Goal: Transaction & Acquisition: Purchase product/service

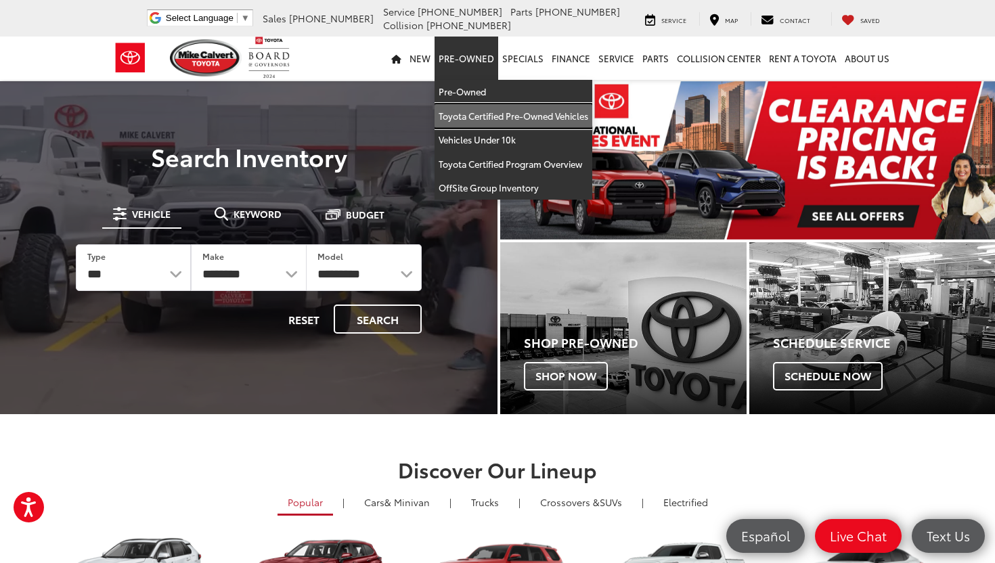
click at [476, 118] on link "Toyota Certified Pre-Owned Vehicles" at bounding box center [513, 116] width 158 height 24
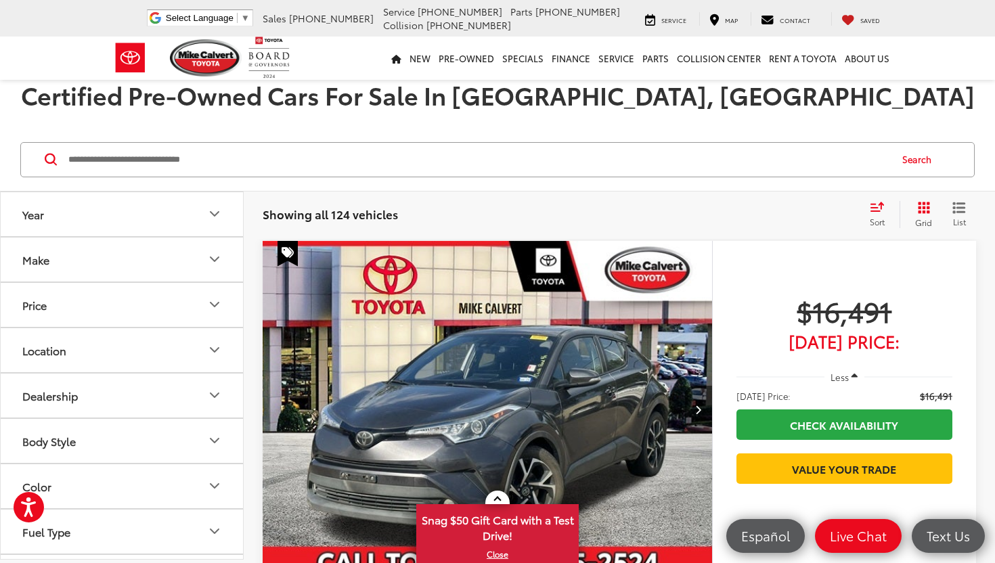
click at [343, 317] on img "2018 Toyota C-HR XLE 0" at bounding box center [487, 410] width 451 height 338
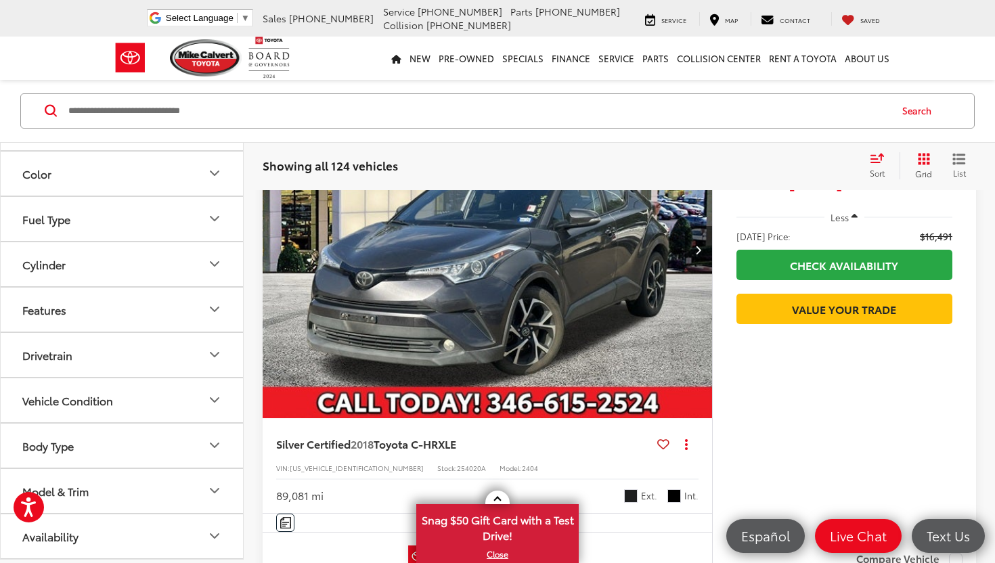
scroll to position [227, 0]
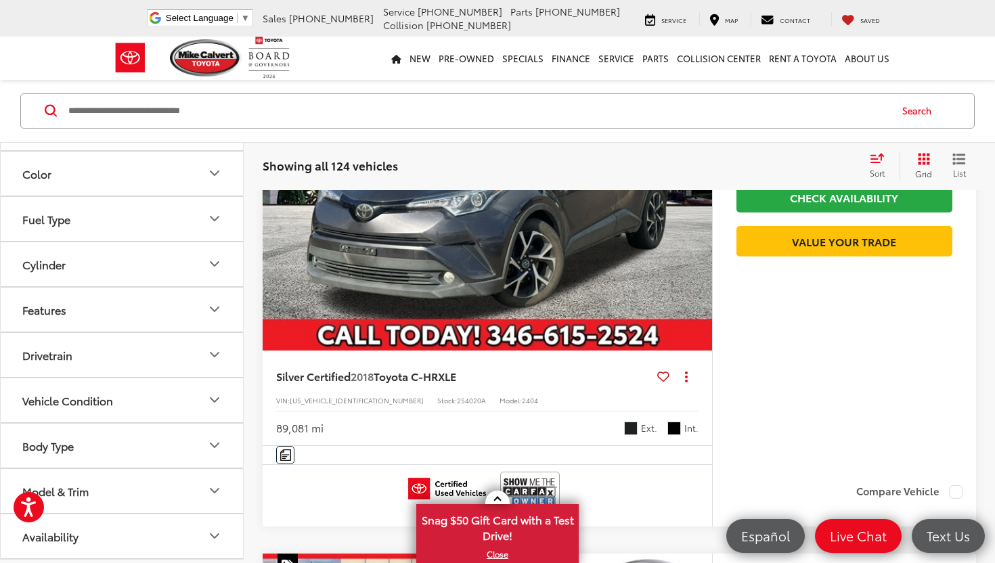
click at [106, 495] on button "Model & Trim" at bounding box center [123, 491] width 244 height 44
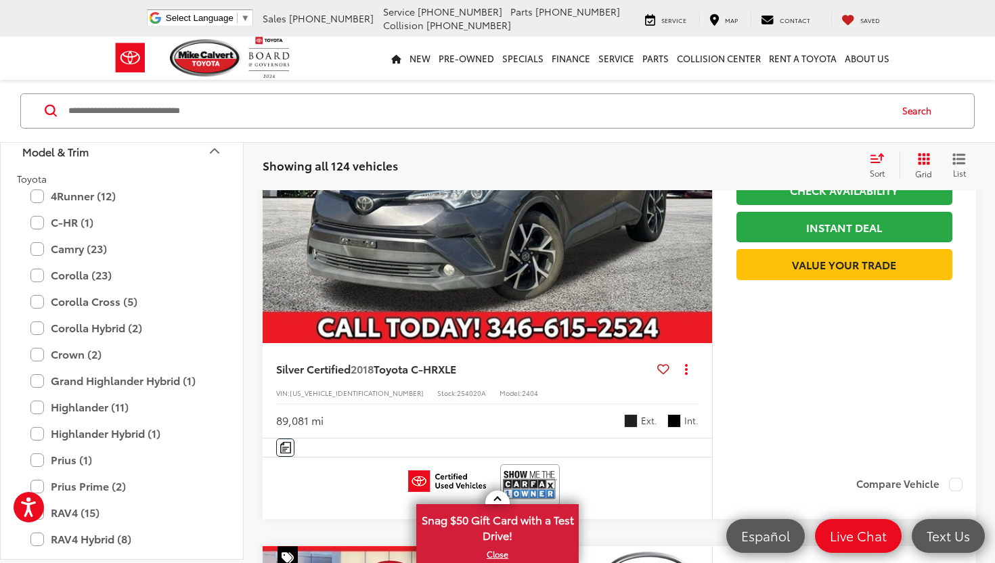
scroll to position [235, 0]
click at [37, 247] on label "Camry (23)" at bounding box center [121, 250] width 183 height 24
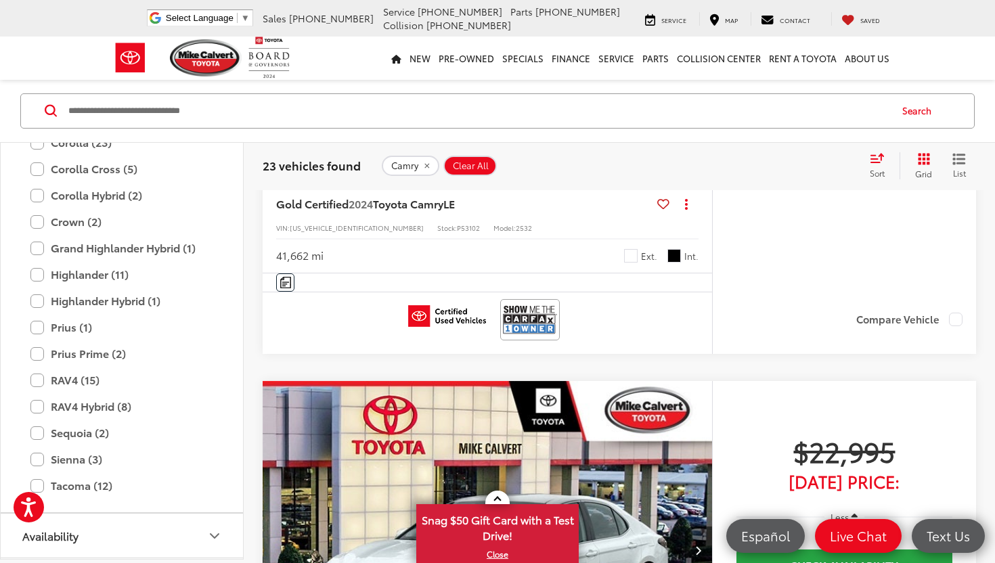
scroll to position [1486, 0]
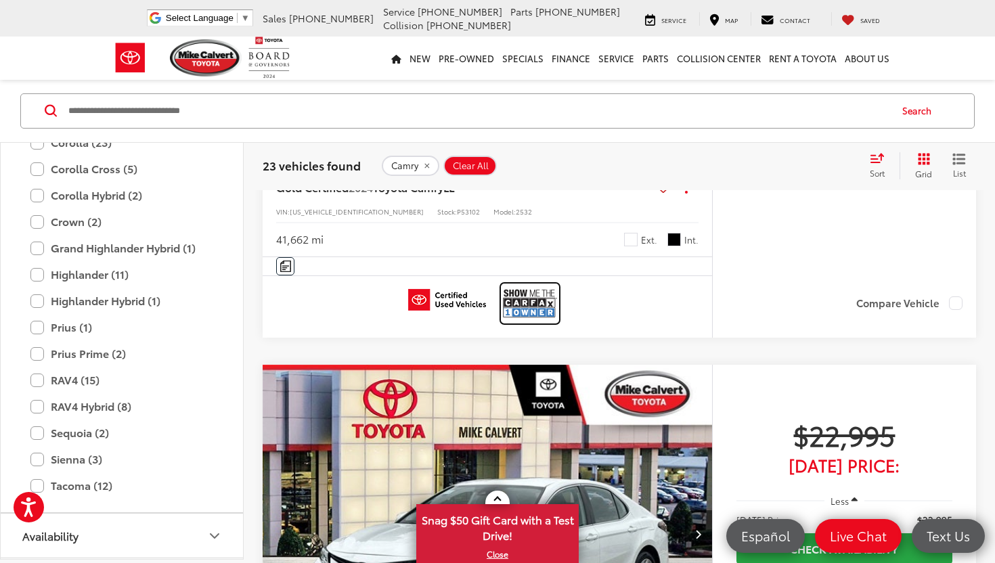
click at [534, 313] on img at bounding box center [530, 304] width 54 height 36
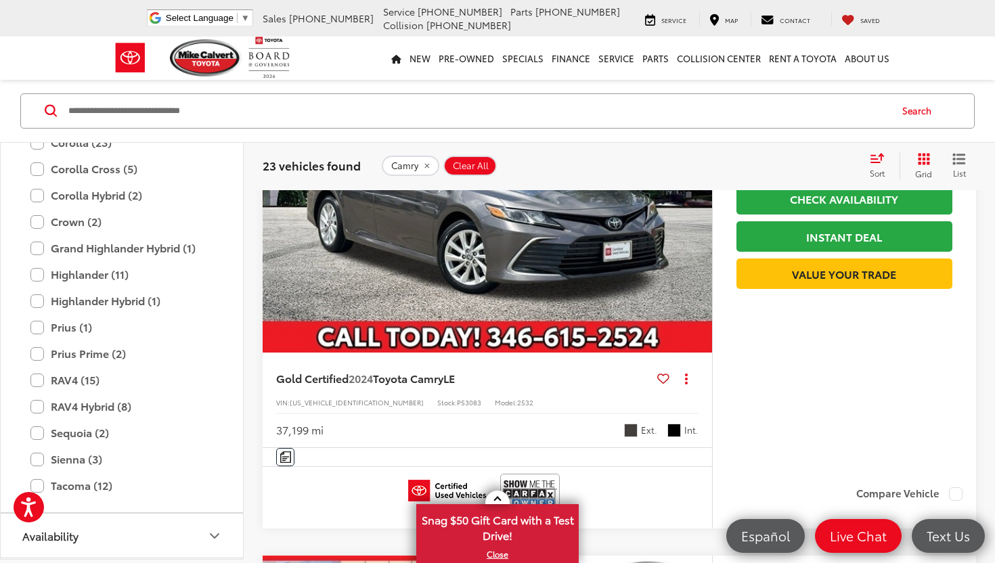
scroll to position [2943, 0]
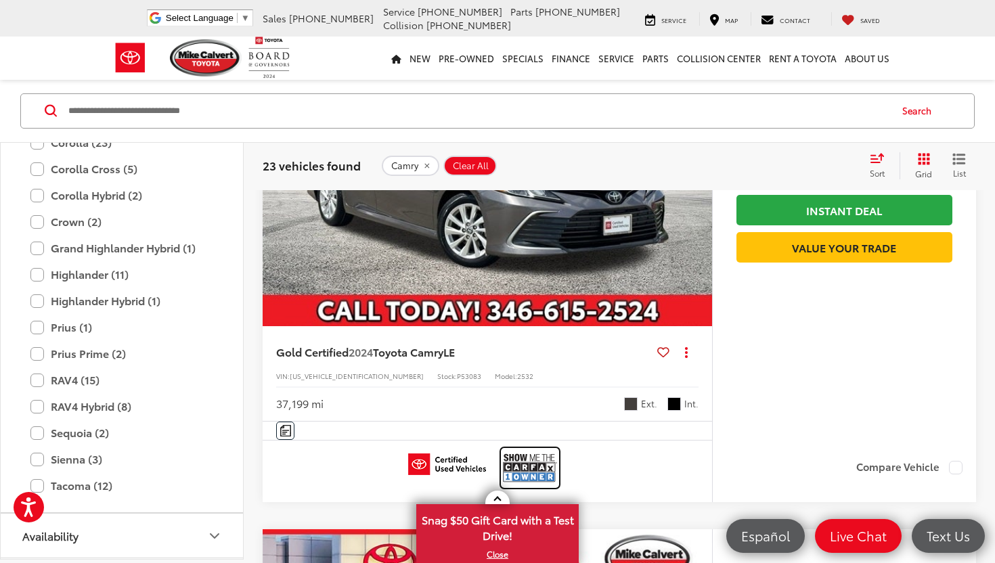
click at [522, 472] on img at bounding box center [530, 468] width 54 height 36
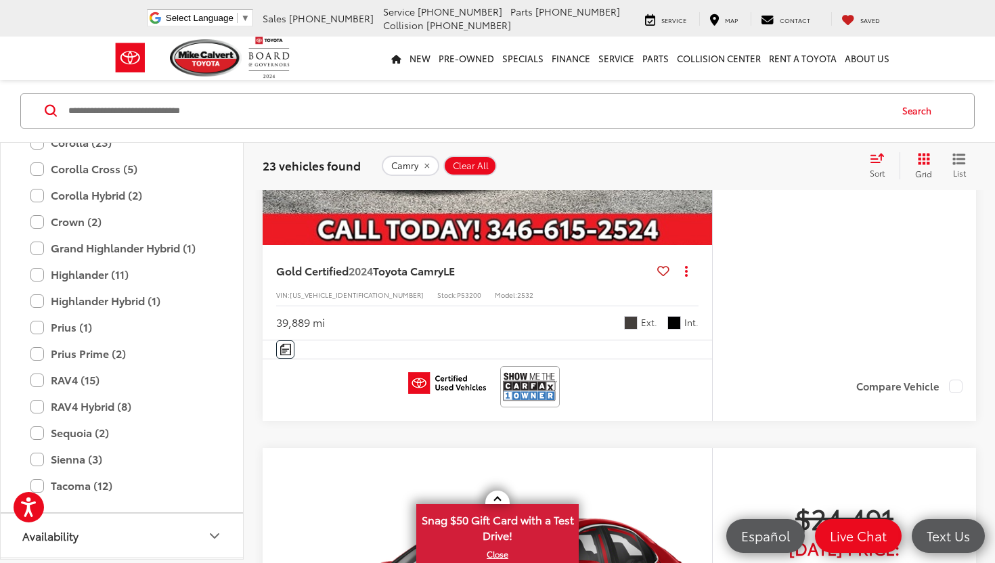
scroll to position [5187, 0]
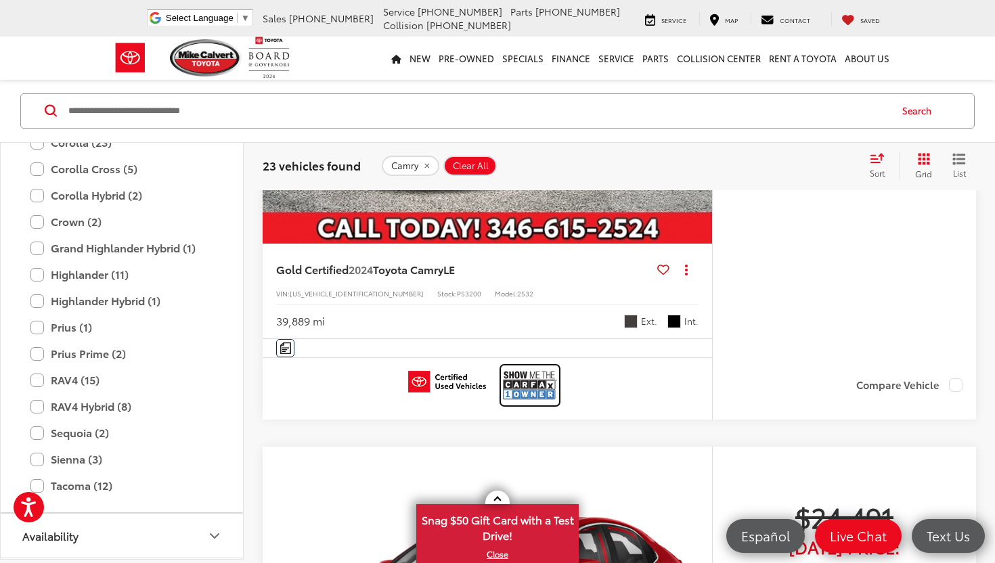
click at [529, 395] on img at bounding box center [530, 385] width 54 height 36
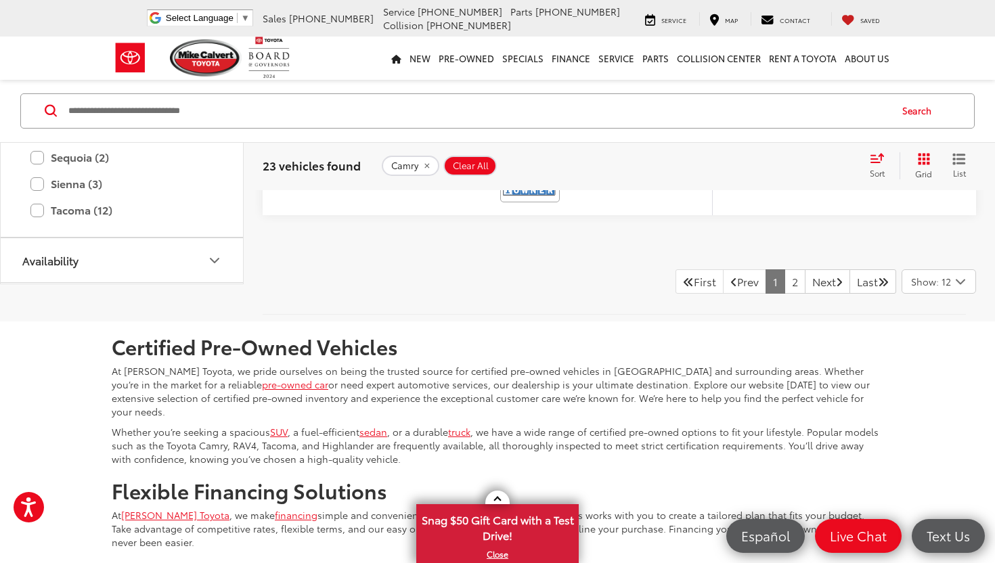
scroll to position [6423, 0]
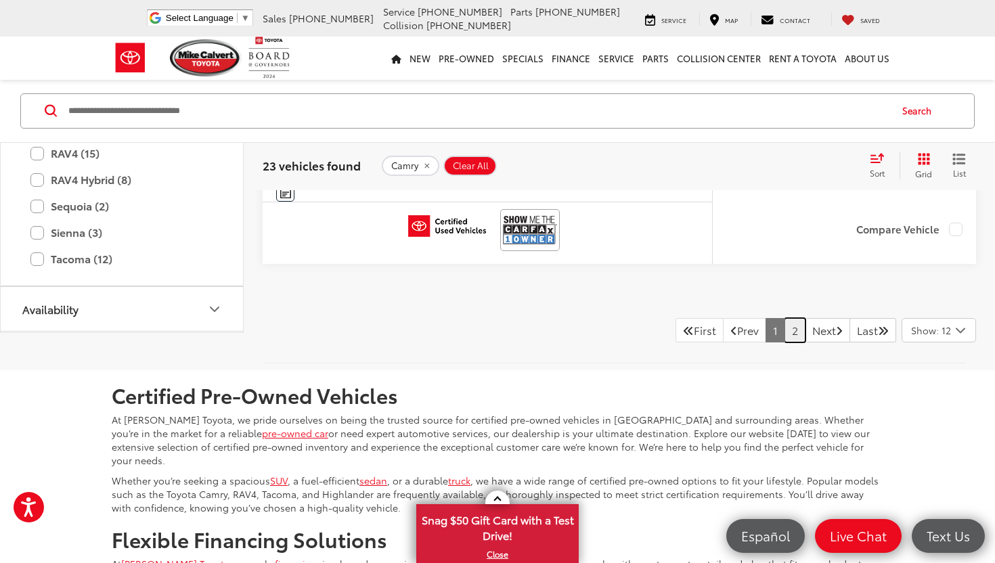
click at [784, 342] on link "2" at bounding box center [794, 330] width 21 height 24
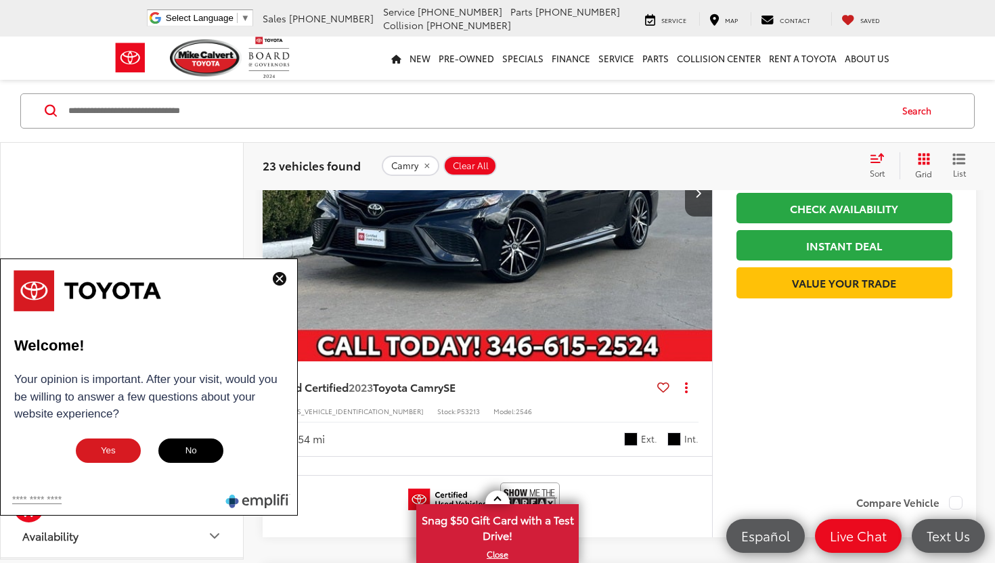
scroll to position [1305, 0]
